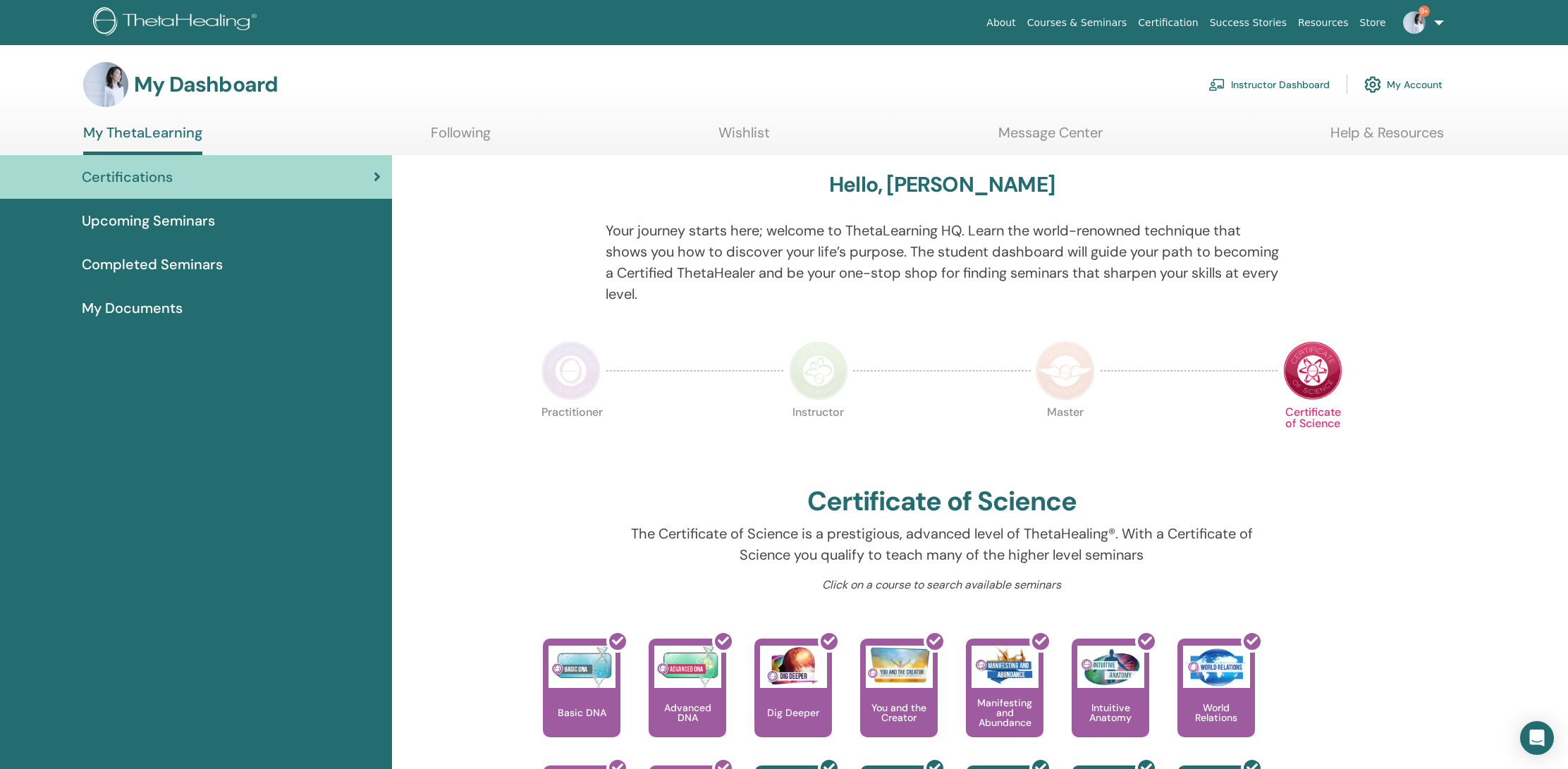
click at [1247, 80] on link "Instructor Dashboard" at bounding box center [1269, 84] width 122 height 31
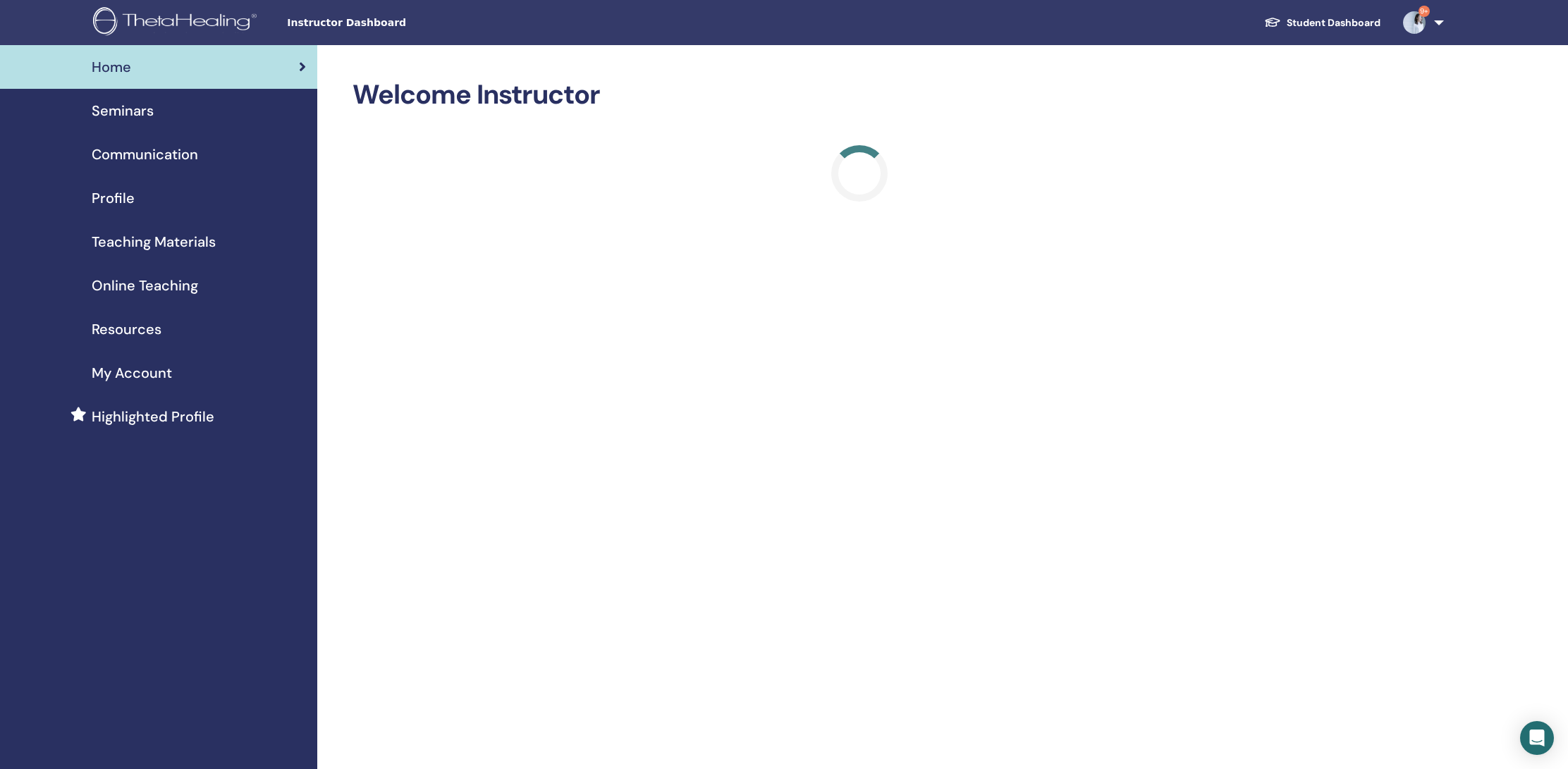
click at [108, 108] on span "Seminars" at bounding box center [123, 110] width 62 height 21
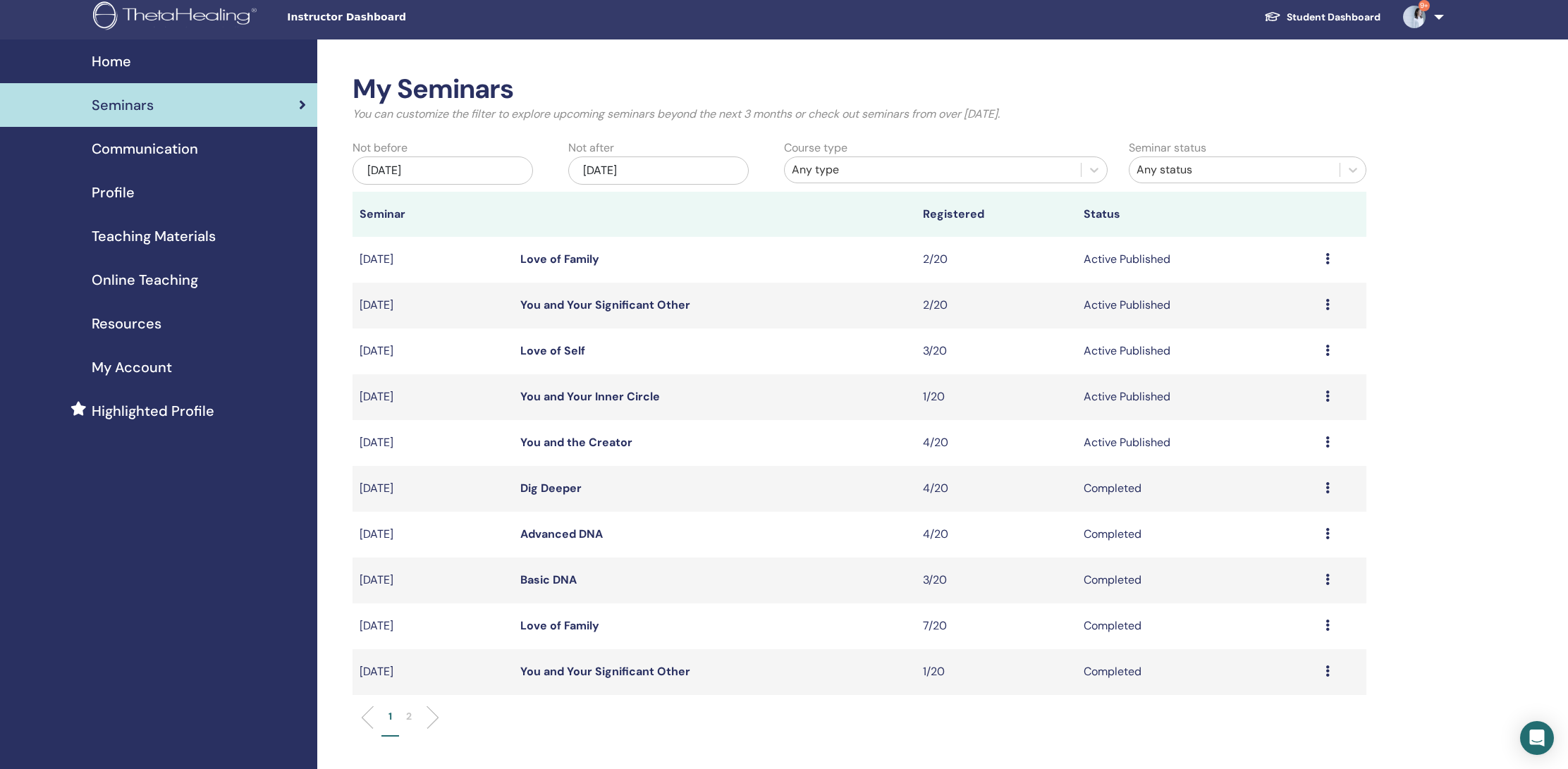
scroll to position [8, 0]
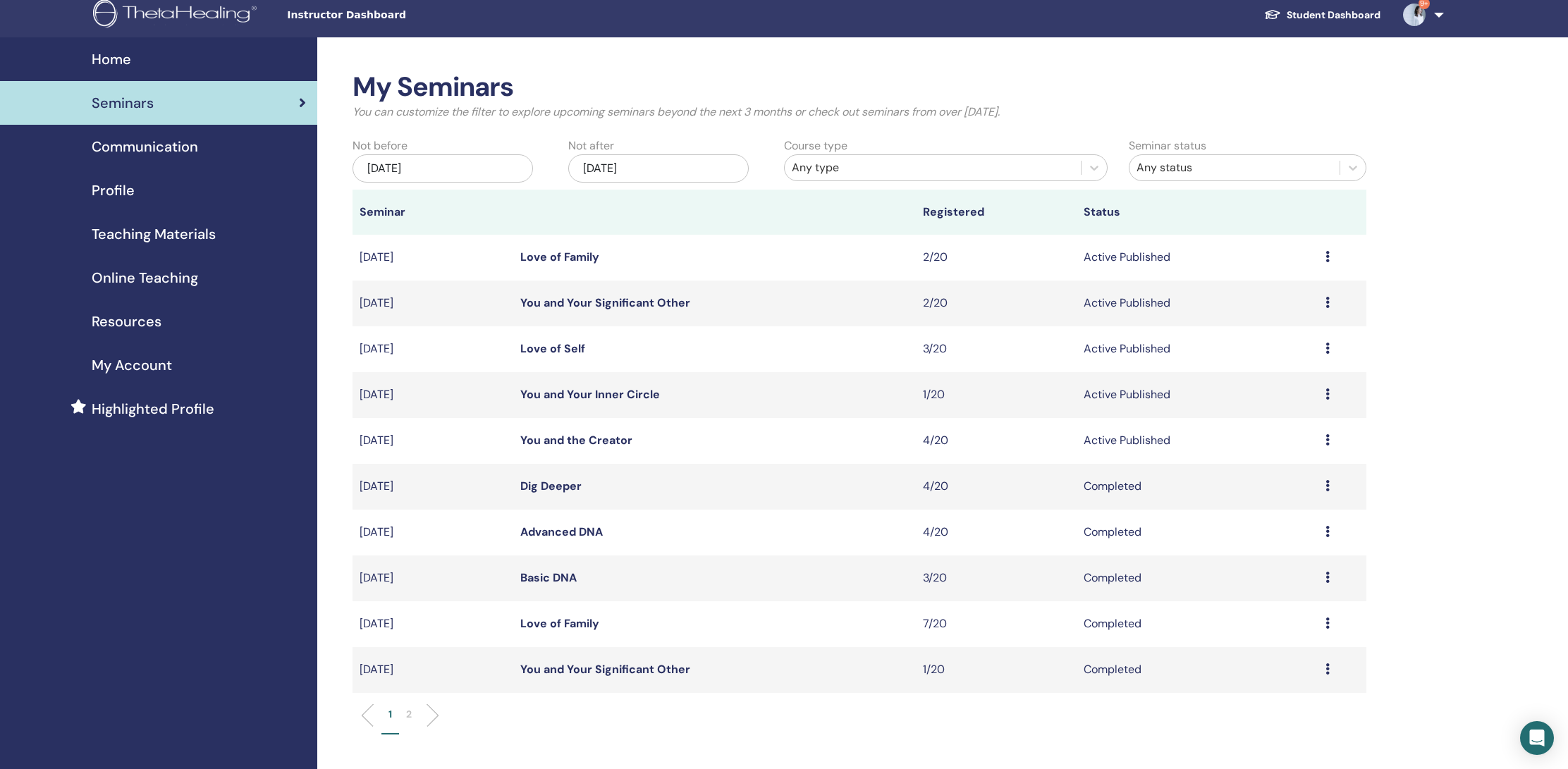
click at [559, 440] on link "You and the Creator" at bounding box center [577, 440] width 112 height 15
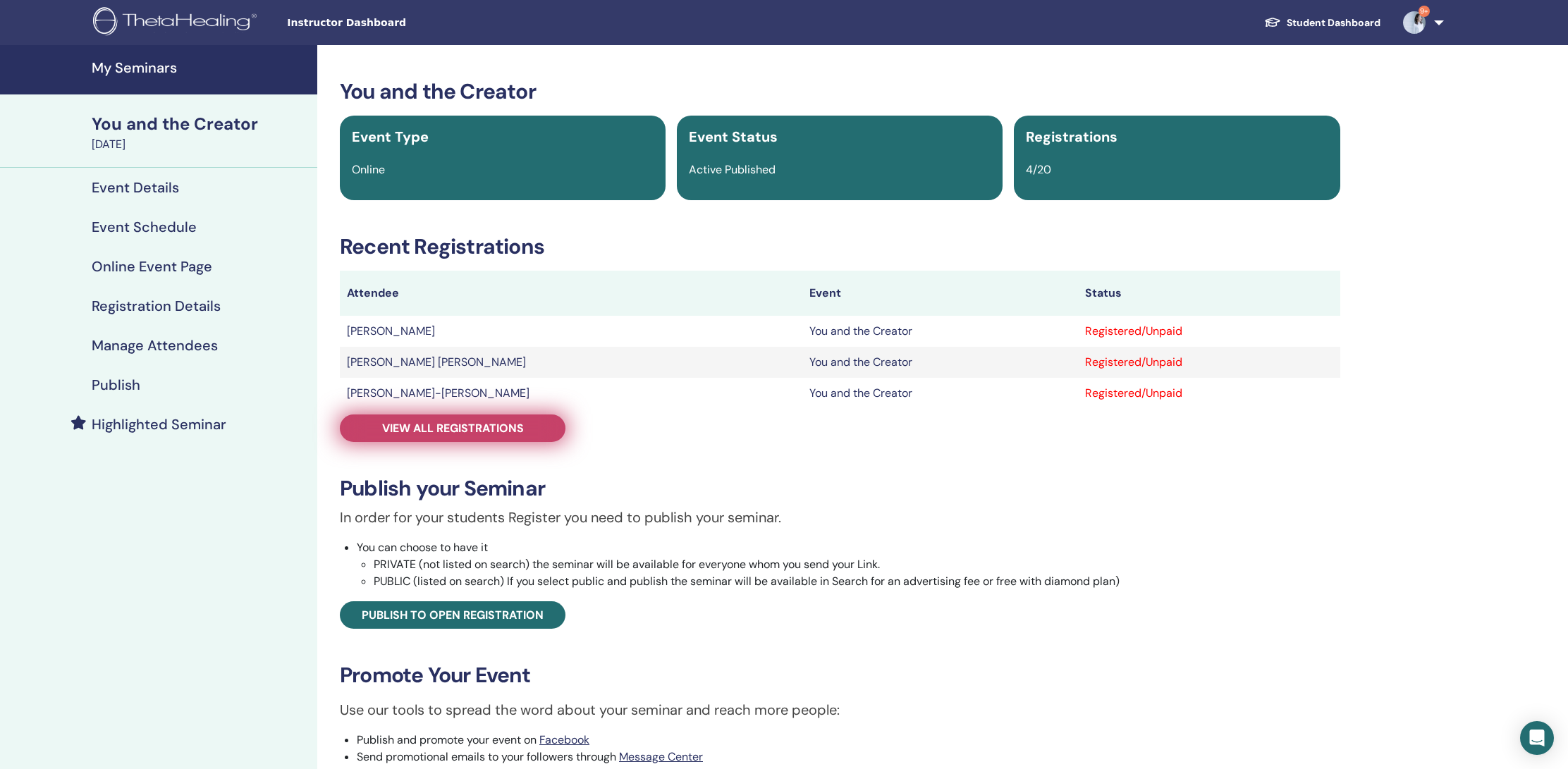
click at [481, 436] on link "View all registrations" at bounding box center [453, 428] width 225 height 27
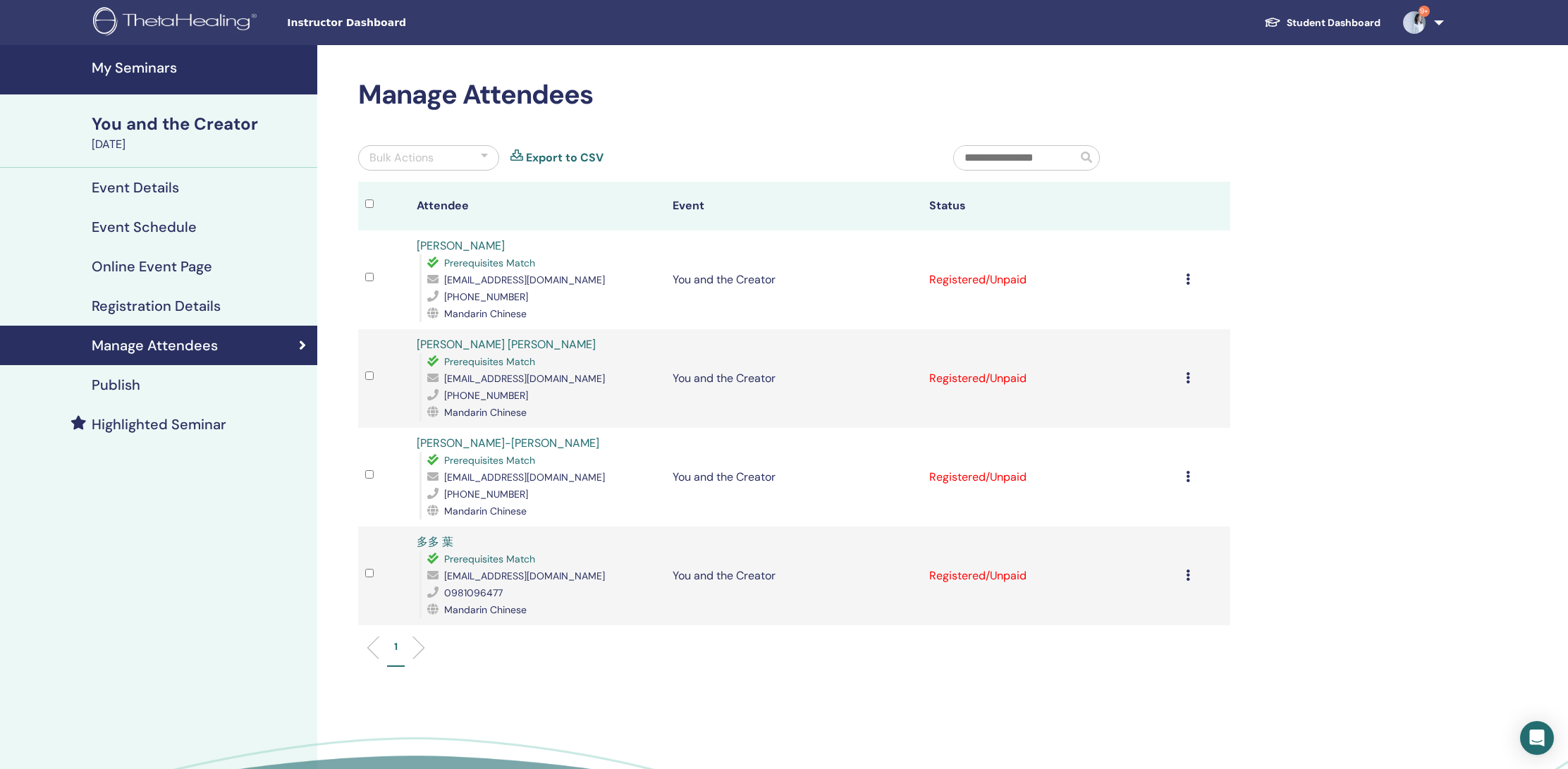
click at [429, 161] on div "Bulk Actions" at bounding box center [401, 157] width 64 height 17
click at [431, 321] on p "Certify All Attendees" at bounding box center [429, 316] width 117 height 17
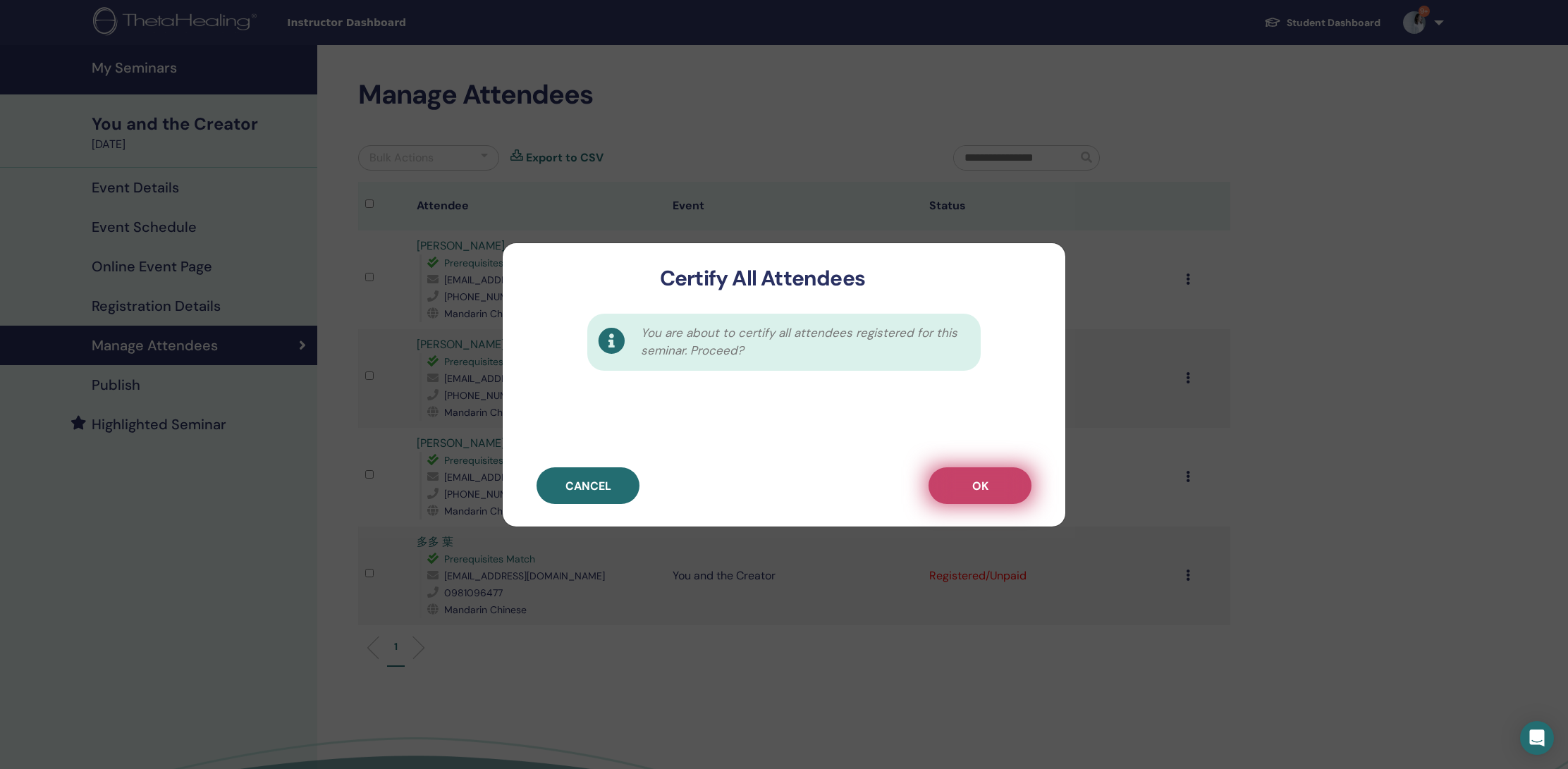
click at [975, 488] on span "OK" at bounding box center [980, 486] width 16 height 15
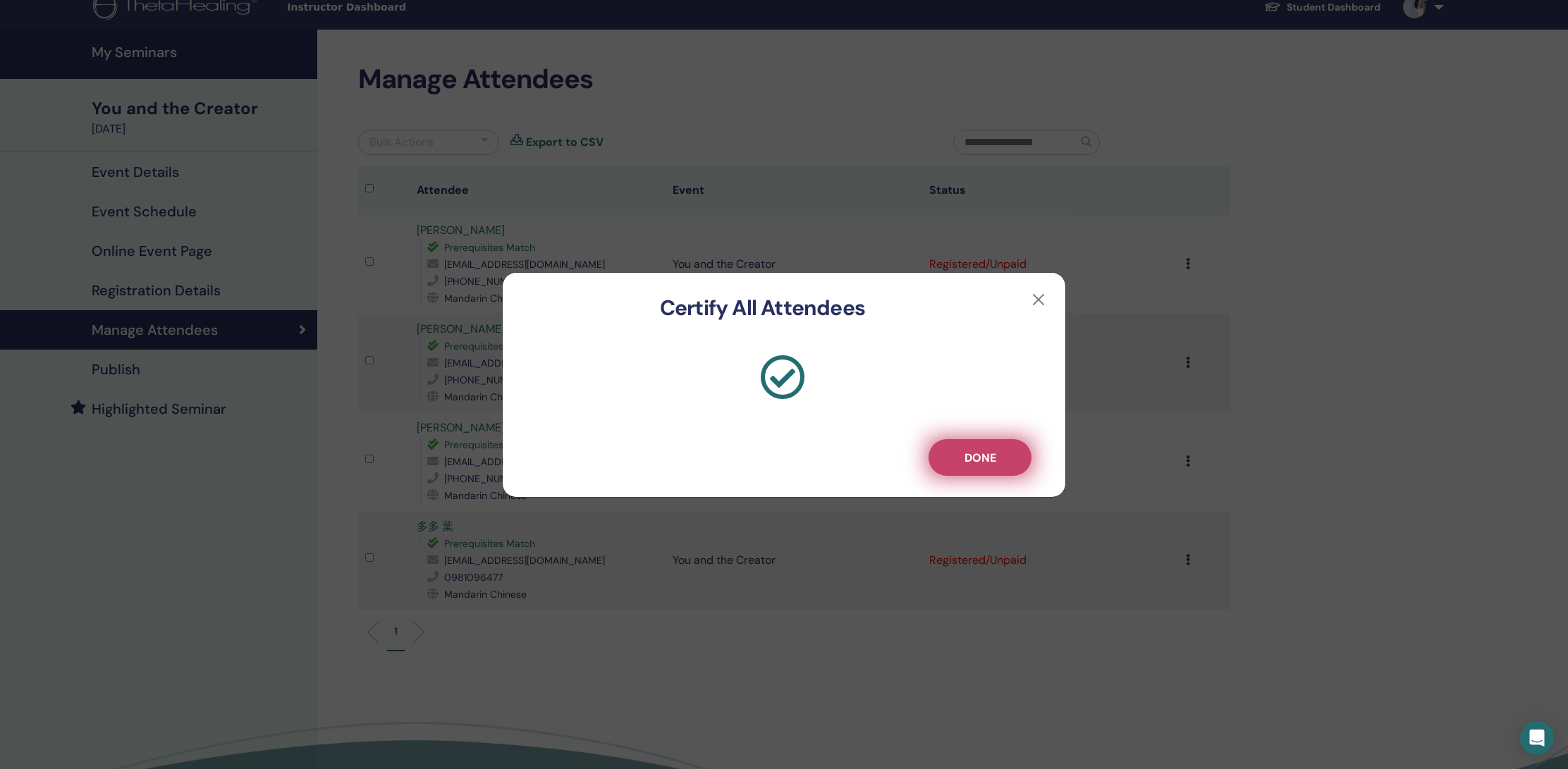
scroll to position [15, 0]
click at [980, 459] on span "Done" at bounding box center [980, 457] width 32 height 15
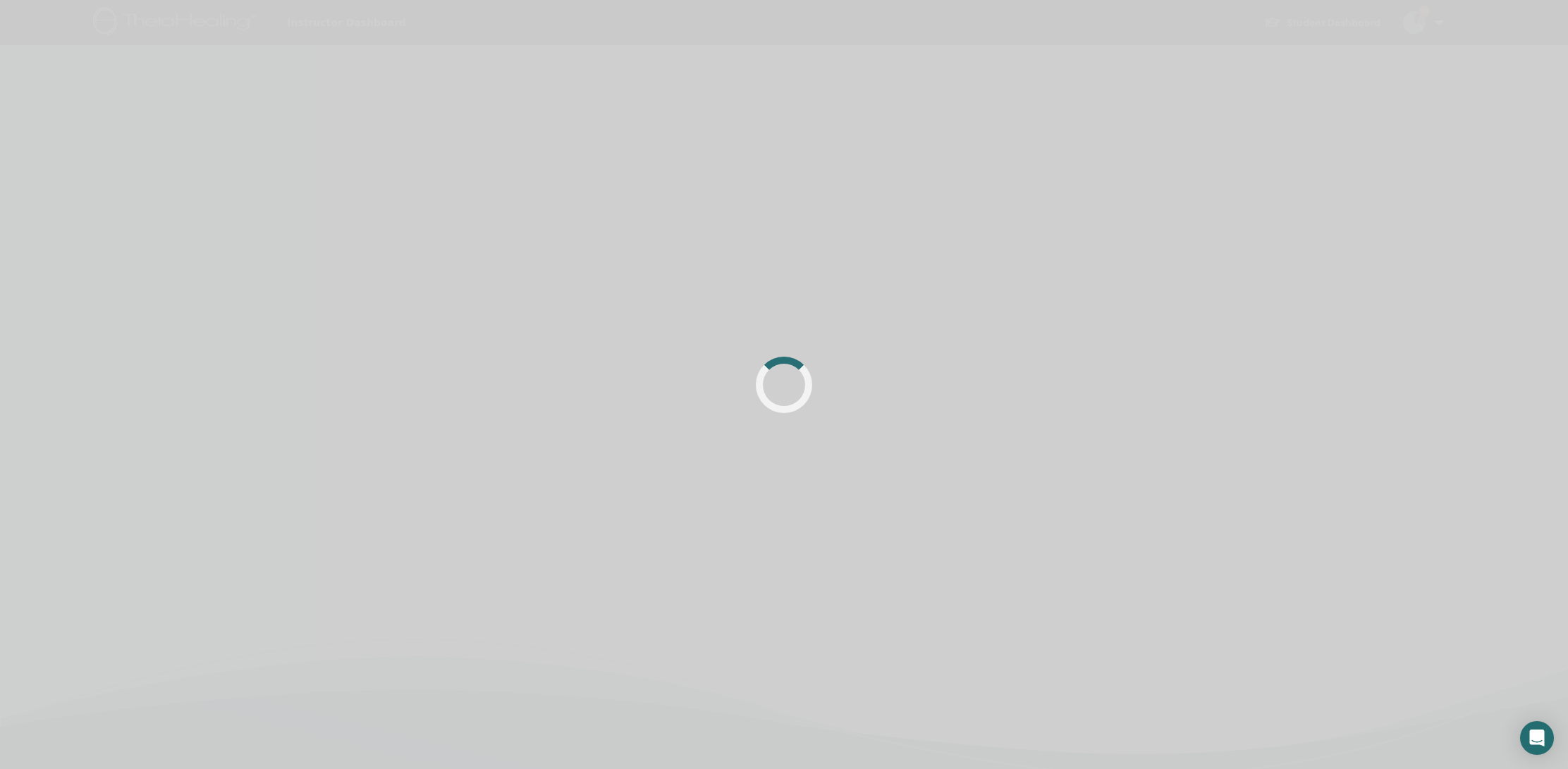
scroll to position [15, 0]
